Goal: Understand process/instructions: Learn how to perform a task or action

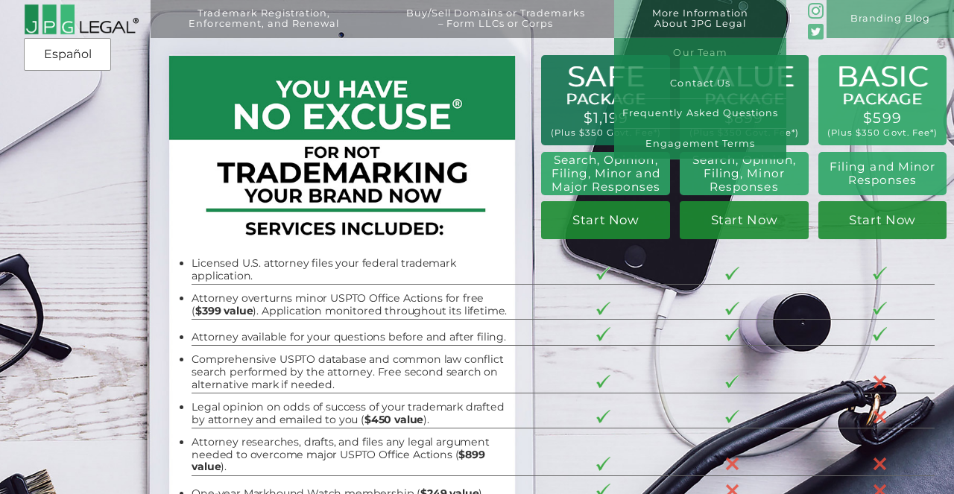
click at [694, 54] on link "Our Team" at bounding box center [700, 53] width 173 height 31
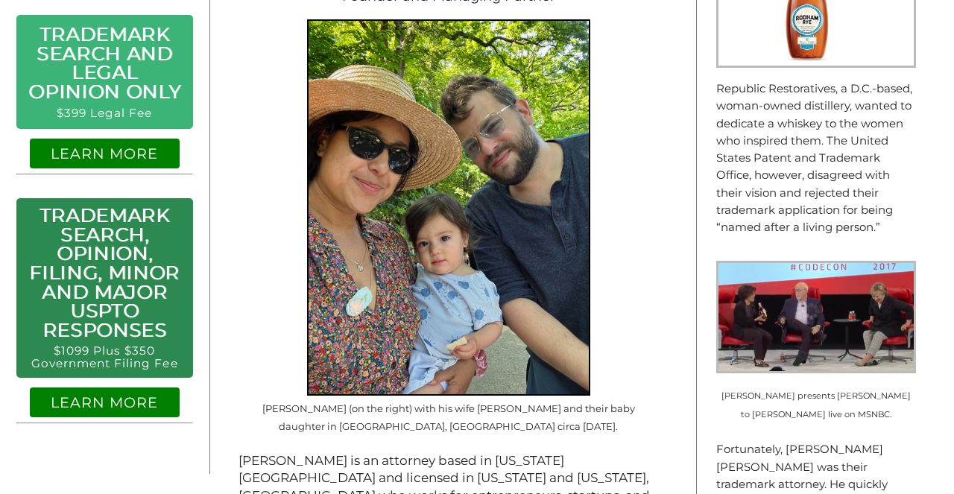
scroll to position [689, 0]
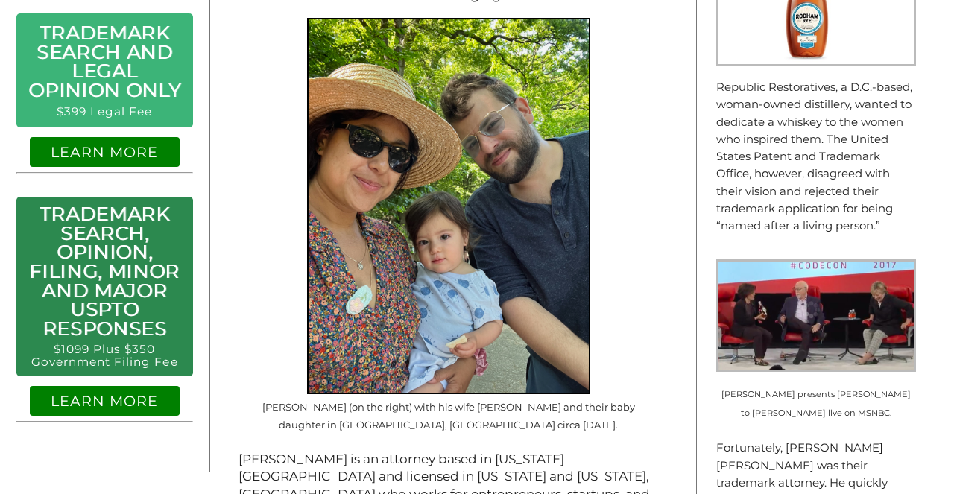
click at [82, 396] on h2 "LEARN MORE" at bounding box center [105, 401] width 151 height 30
click at [90, 342] on link "$1099 Plus $350 Government Filing Fee" at bounding box center [104, 355] width 147 height 27
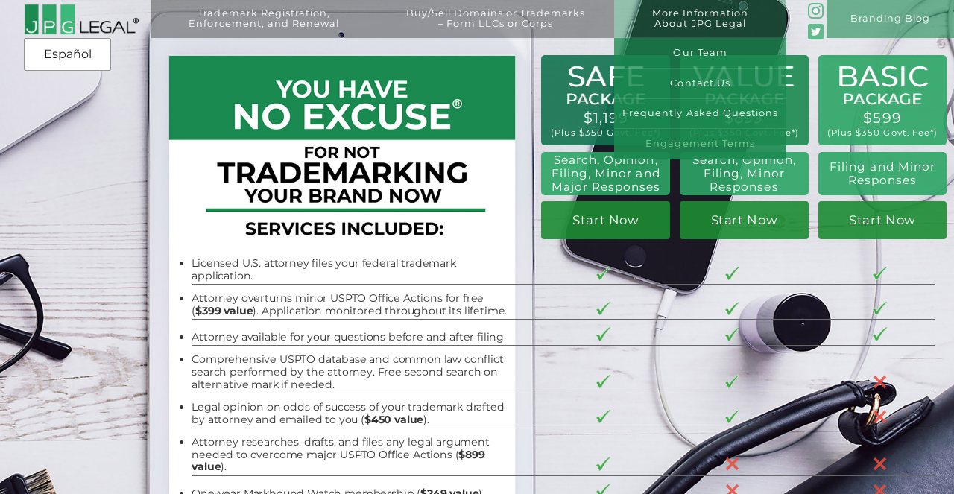
click at [702, 139] on link "Engagement Terms" at bounding box center [700, 144] width 173 height 31
